Goal: Browse casually

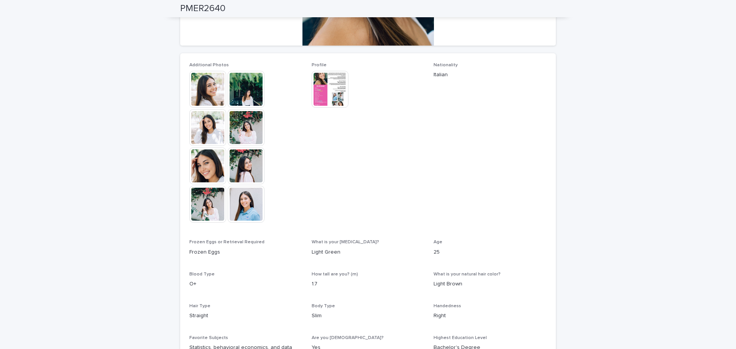
scroll to position [192, 0]
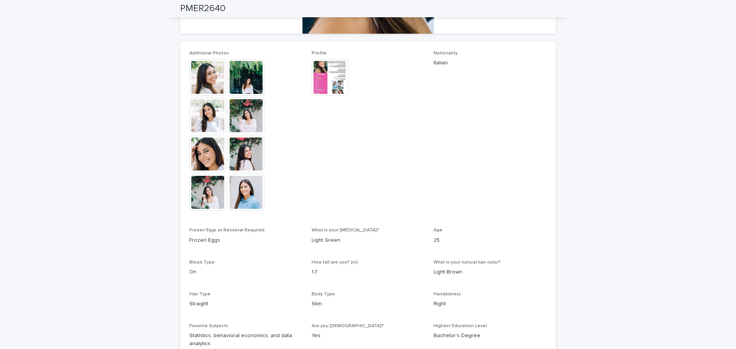
click at [208, 78] on img at bounding box center [207, 77] width 37 height 37
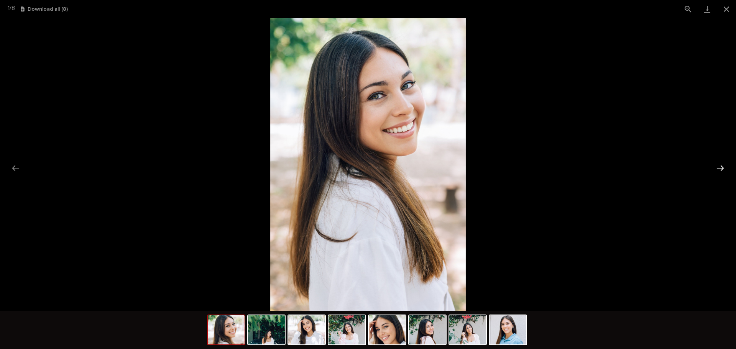
click at [718, 170] on button "Next slide" at bounding box center [720, 168] width 16 height 15
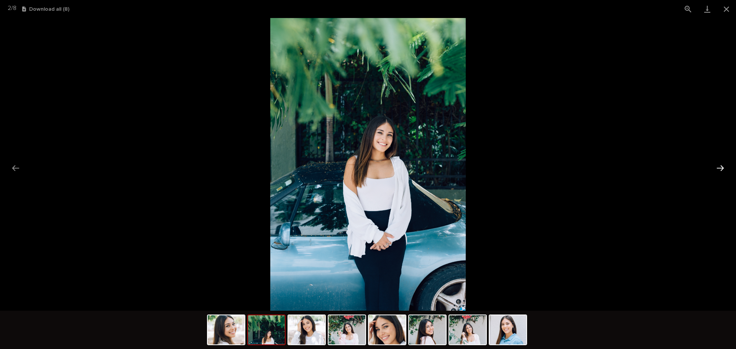
click at [718, 170] on button "Next slide" at bounding box center [720, 168] width 16 height 15
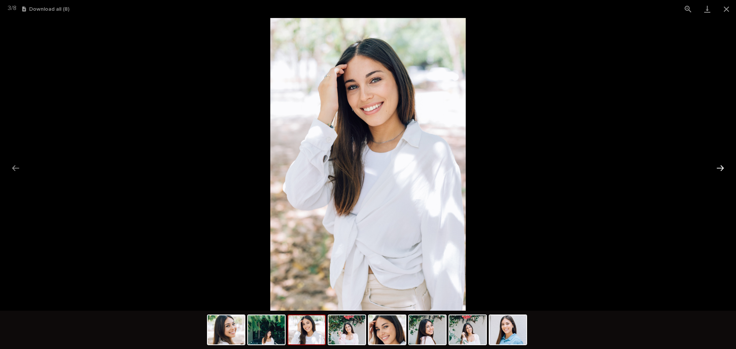
click at [718, 170] on button "Next slide" at bounding box center [720, 168] width 16 height 15
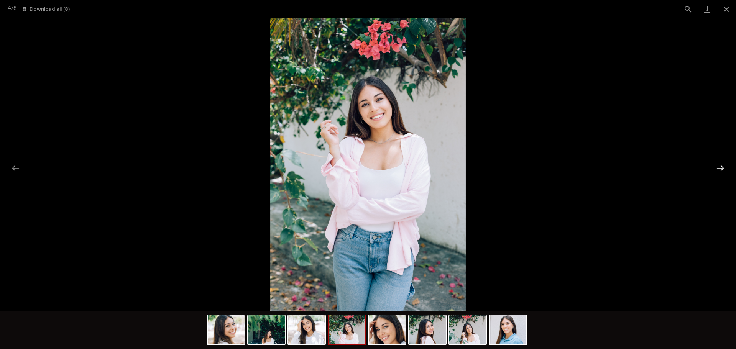
click at [718, 170] on button "Next slide" at bounding box center [720, 168] width 16 height 15
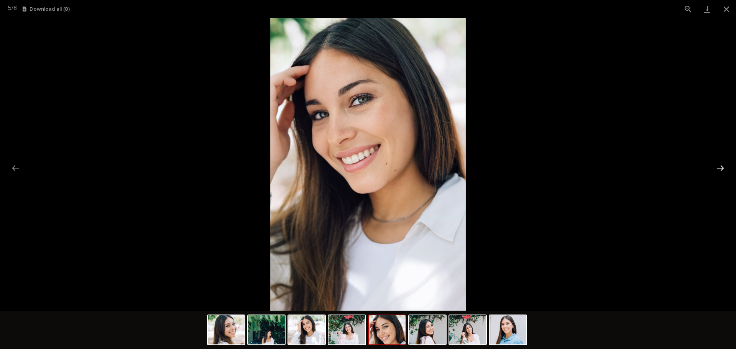
click at [718, 170] on button "Next slide" at bounding box center [720, 168] width 16 height 15
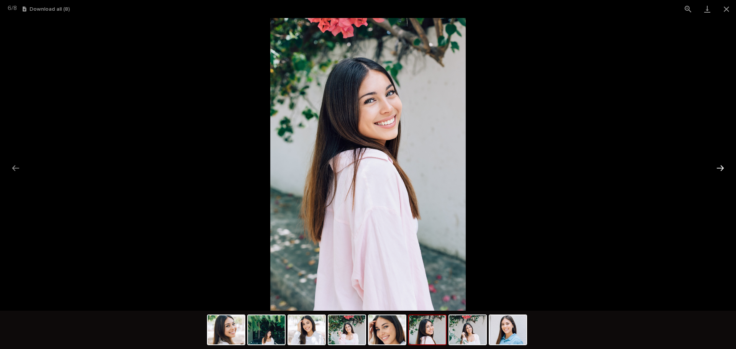
click at [718, 170] on button "Next slide" at bounding box center [720, 168] width 16 height 15
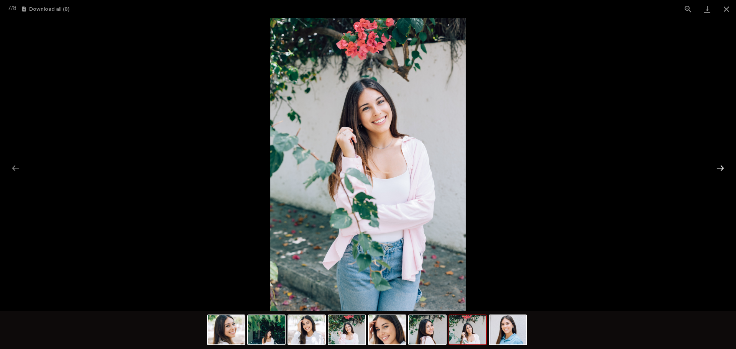
click at [718, 170] on button "Next slide" at bounding box center [720, 168] width 16 height 15
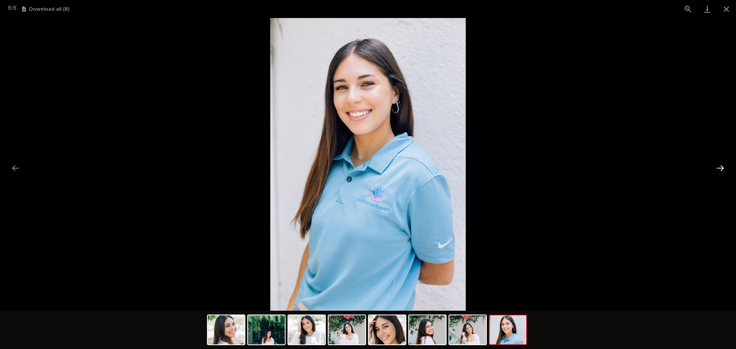
click at [718, 170] on button "Next slide" at bounding box center [720, 168] width 16 height 15
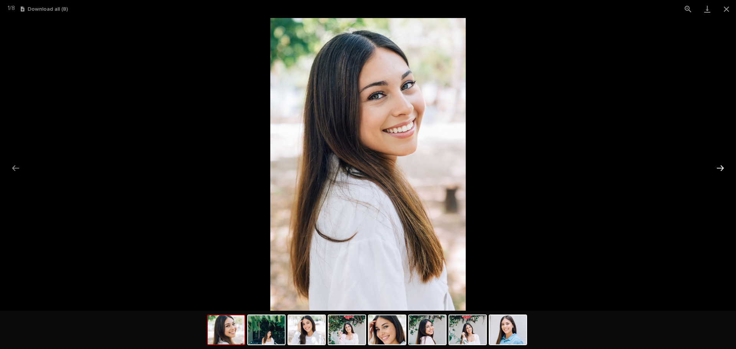
click at [718, 170] on button "Next slide" at bounding box center [720, 168] width 16 height 15
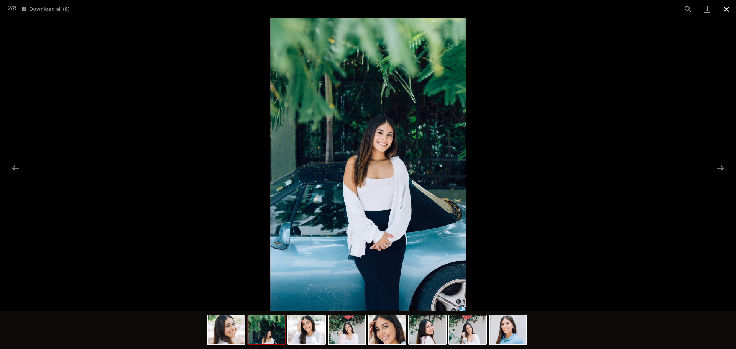
click at [724, 8] on button "Close gallery" at bounding box center [725, 9] width 19 height 18
